Goal: Information Seeking & Learning: Learn about a topic

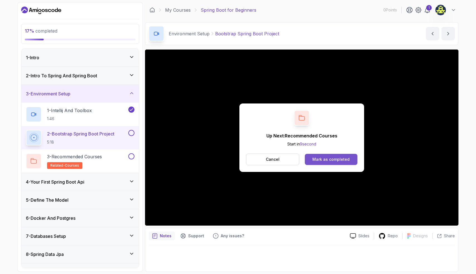
click at [338, 160] on div "Mark as completed" at bounding box center [330, 160] width 37 height 6
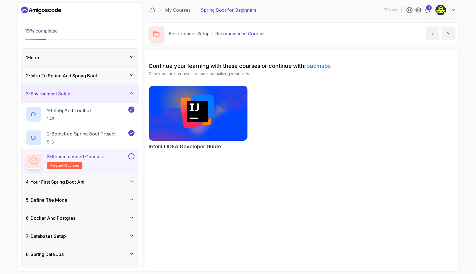
click at [98, 181] on div "4 - Your First Spring Boot Api" at bounding box center [80, 182] width 109 height 7
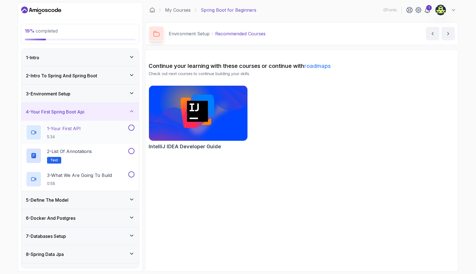
click at [111, 131] on div "1 - Your First API 5:34" at bounding box center [76, 133] width 101 height 16
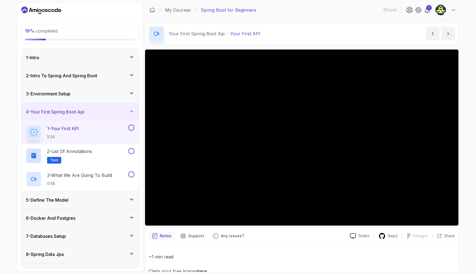
scroll to position [15, 0]
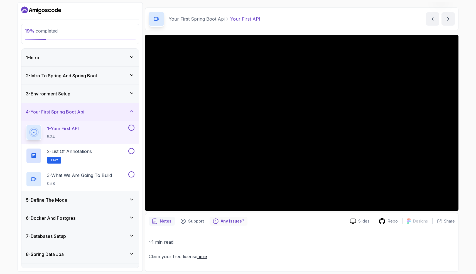
click at [225, 222] on p "Any issues?" at bounding box center [232, 221] width 23 height 6
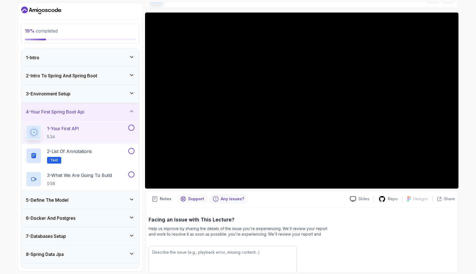
scroll to position [74, 0]
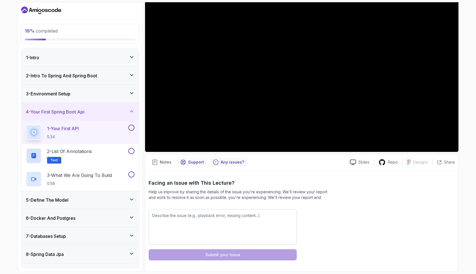
click at [190, 161] on p "Support" at bounding box center [196, 162] width 16 height 6
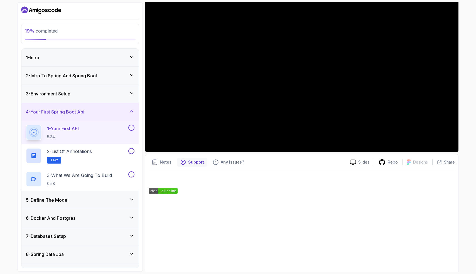
scroll to position [99, 0]
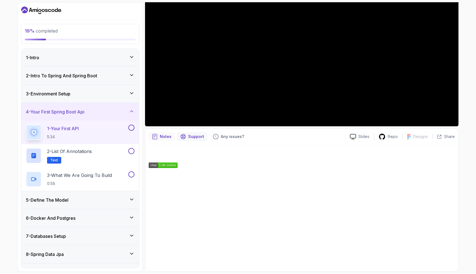
click at [165, 137] on p "Notes" at bounding box center [166, 137] width 12 height 6
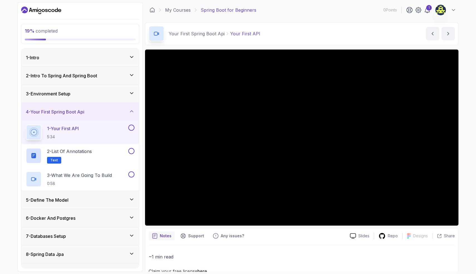
scroll to position [15, 0]
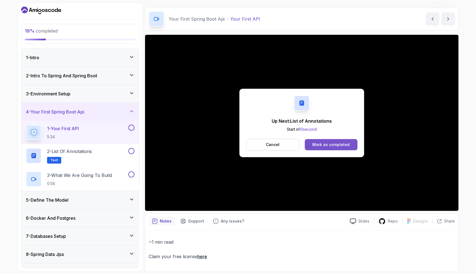
click at [331, 145] on div "Mark as completed" at bounding box center [330, 145] width 37 height 6
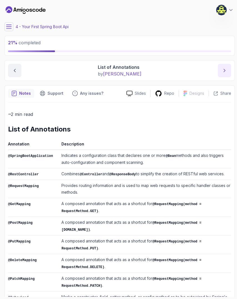
click at [225, 73] on button "next content" at bounding box center [224, 70] width 13 height 13
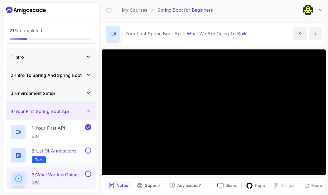
click at [89, 151] on button at bounding box center [88, 151] width 6 height 6
click at [226, 22] on main "My Courses Spring Boot for Beginners 0 Points 1 4 - Your First Spring Boot Api …" at bounding box center [214, 97] width 224 height 191
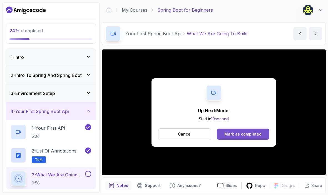
click at [240, 132] on div "Mark as completed" at bounding box center [243, 135] width 37 height 6
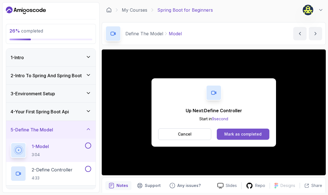
click at [228, 131] on button "Mark as completed" at bounding box center [243, 134] width 53 height 11
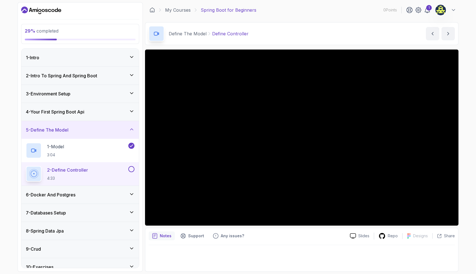
click at [361, 40] on div "Define The Model Define Controller Define Controller by [PERSON_NAME]" at bounding box center [301, 33] width 313 height 23
click at [426, 10] on icon at bounding box center [427, 10] width 7 height 7
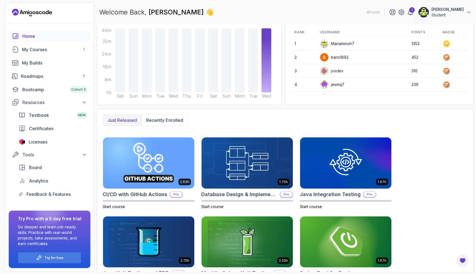
scroll to position [76, 0]
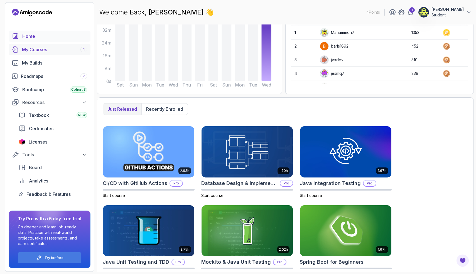
click at [51, 51] on div "My Courses 1" at bounding box center [54, 49] width 65 height 7
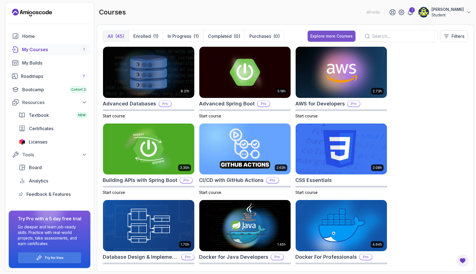
click at [315, 36] on div "Explore more Courses" at bounding box center [331, 36] width 42 height 6
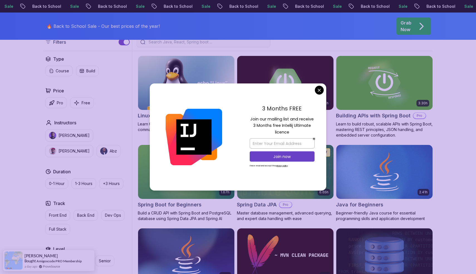
scroll to position [160, 0]
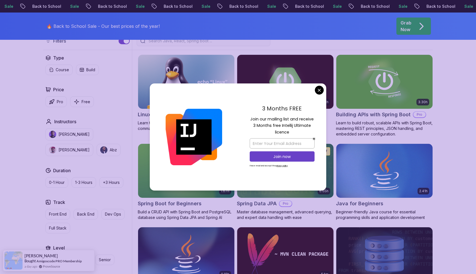
click at [314, 89] on div "3 Months FREE Join our mailing list and receive 3 Months free Intellij Ultimate…" at bounding box center [282, 136] width 88 height 107
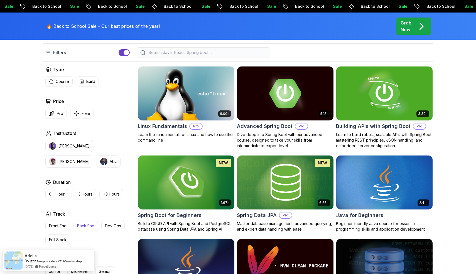
scroll to position [131, 0]
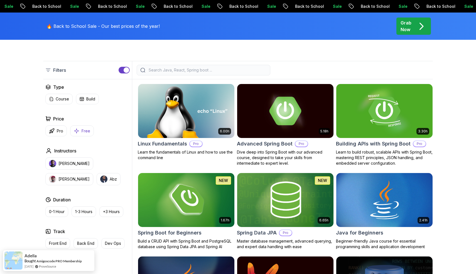
click at [83, 135] on button "Free" at bounding box center [82, 131] width 24 height 11
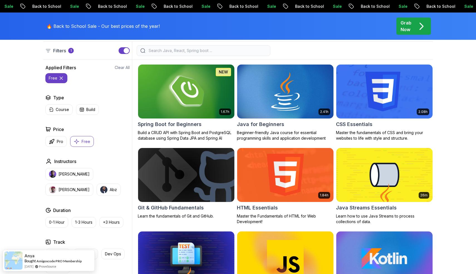
scroll to position [151, 0]
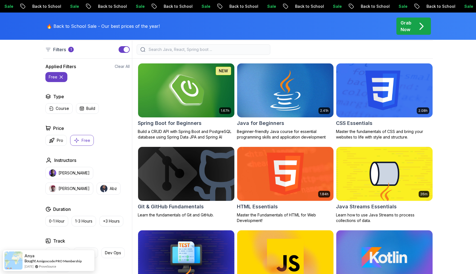
click at [301, 89] on img at bounding box center [285, 90] width 101 height 56
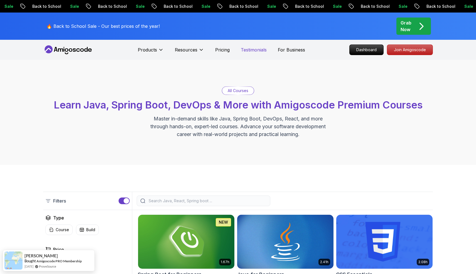
click at [259, 52] on p "Testimonials" at bounding box center [254, 49] width 26 height 7
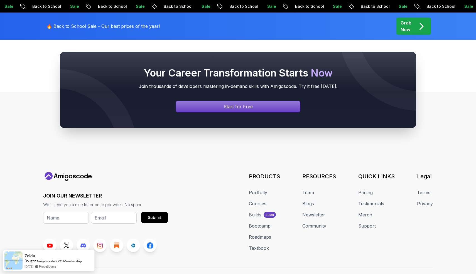
scroll to position [99, 0]
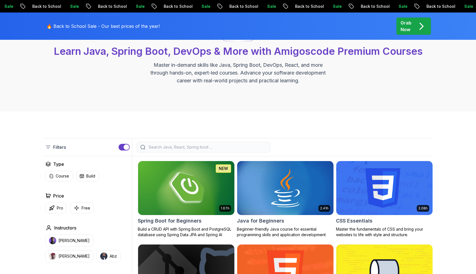
scroll to position [67, 0]
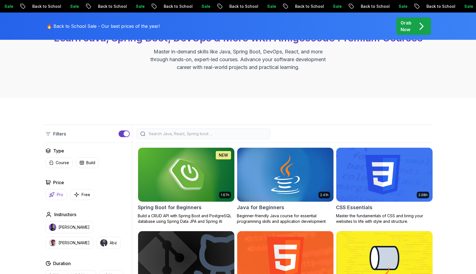
click at [65, 191] on button "Pro" at bounding box center [55, 194] width 21 height 11
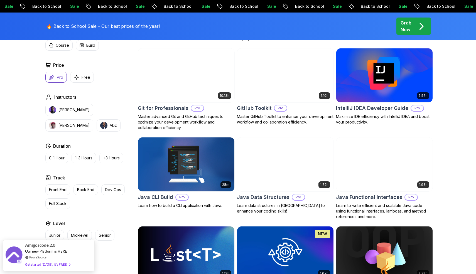
scroll to position [522, 0]
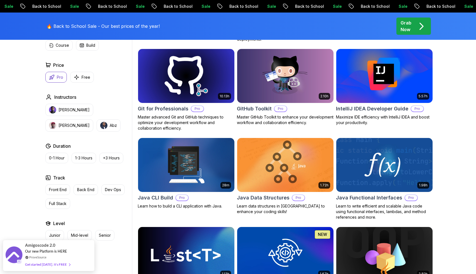
click at [63, 77] on p "Pro" at bounding box center [60, 78] width 6 height 6
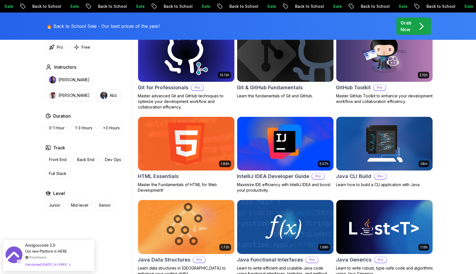
scroll to position [632, 0]
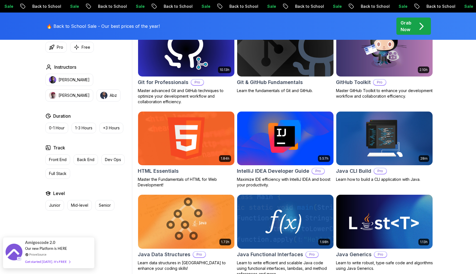
click at [59, 260] on div "Get started [DATE]. It's FREE" at bounding box center [47, 262] width 45 height 6
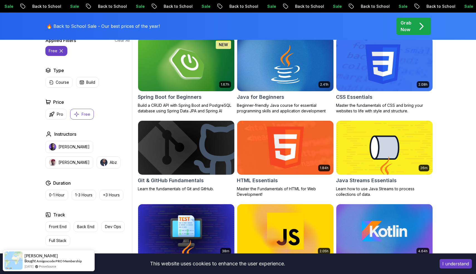
click at [440, 78] on div "Filters 1 Filters 1 Applied Filters Clear All free Type Course Build Price Pro …" at bounding box center [238, 186] width 476 height 398
click at [450, 266] on button "I understand" at bounding box center [455, 263] width 32 height 9
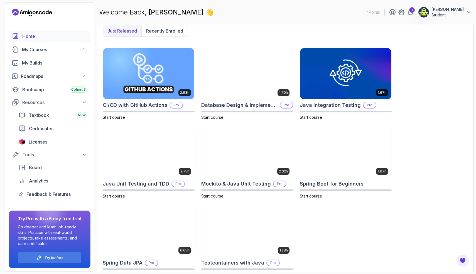
scroll to position [166, 0]
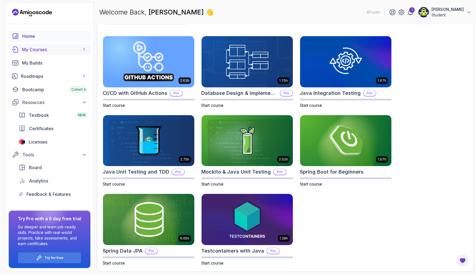
click at [40, 50] on div "My Courses 1" at bounding box center [54, 49] width 65 height 7
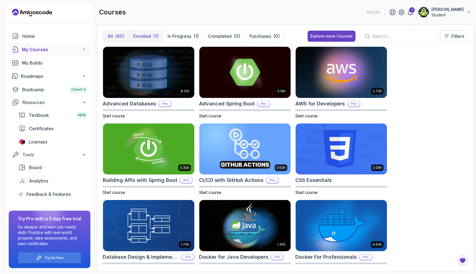
click at [146, 40] on button "Enrolled (1)" at bounding box center [146, 36] width 34 height 11
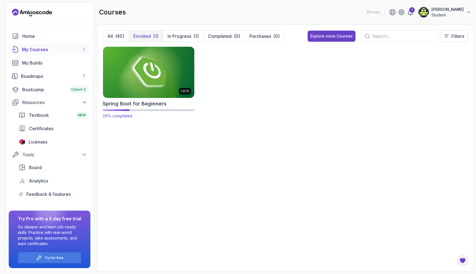
click at [146, 65] on img at bounding box center [149, 72] width 96 height 54
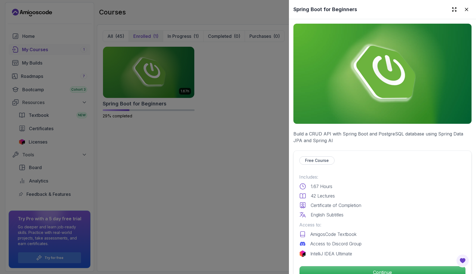
click at [360, 266] on div "Free Course Includes: 1.67 Hours 42 Lectures Certificate of Completion English …" at bounding box center [382, 218] width 178 height 134
click at [359, 270] on p "Continue" at bounding box center [383, 273] width 158 height 12
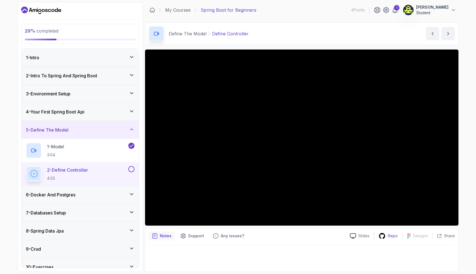
click at [382, 238] on icon at bounding box center [381, 236] width 7 height 7
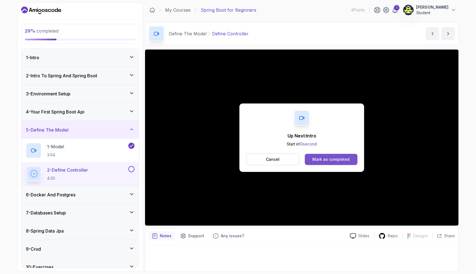
click at [331, 155] on button "Mark as completed" at bounding box center [331, 159] width 53 height 11
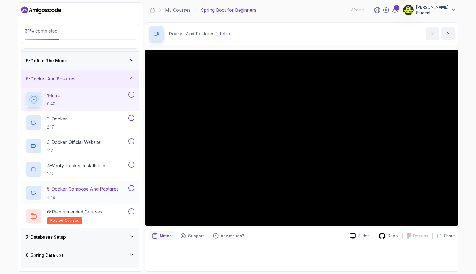
scroll to position [69, 0]
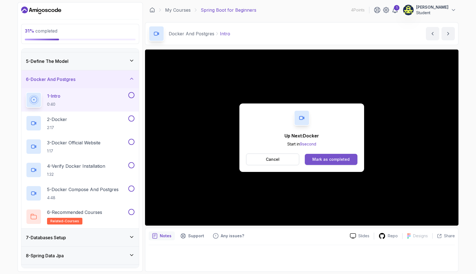
click at [315, 159] on div "Mark as completed" at bounding box center [330, 160] width 37 height 6
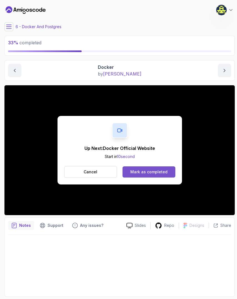
click at [137, 172] on div "Mark as completed" at bounding box center [149, 172] width 37 height 6
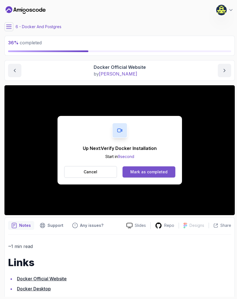
click at [138, 166] on button "Mark as completed" at bounding box center [149, 171] width 53 height 11
